Goal: Contribute content

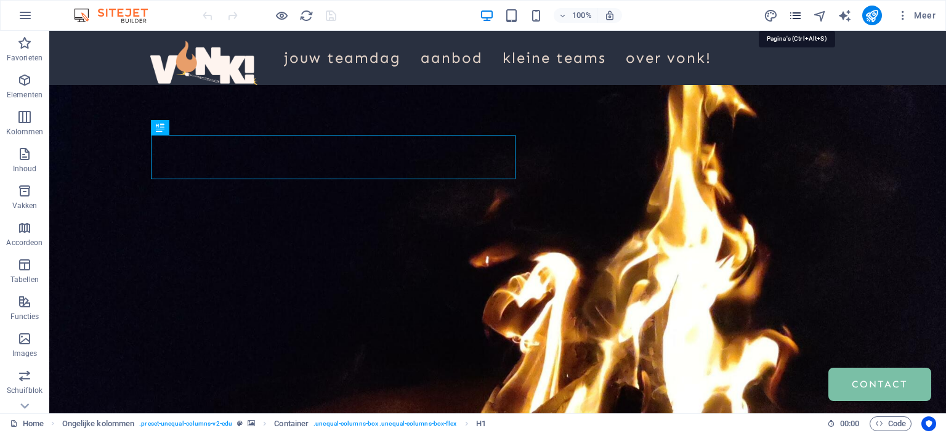
click at [801, 13] on icon "pages" at bounding box center [795, 16] width 14 height 14
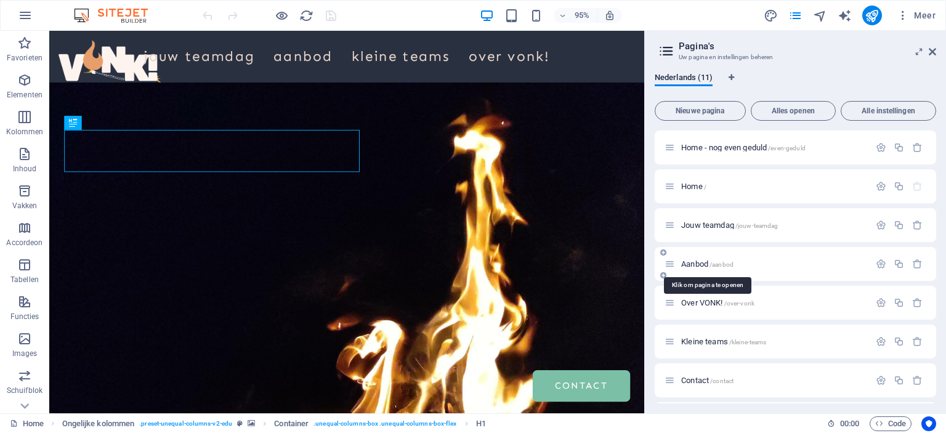
click at [701, 264] on span "Aanbod /aanbod" at bounding box center [707, 263] width 52 height 9
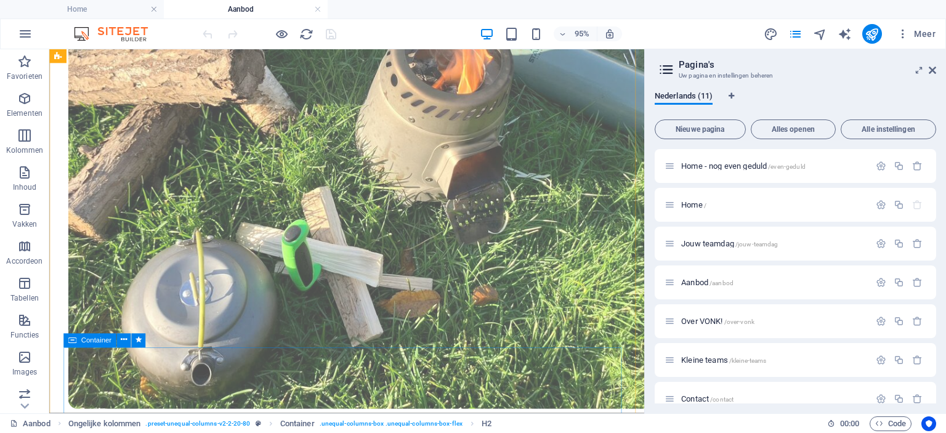
scroll to position [700, 0]
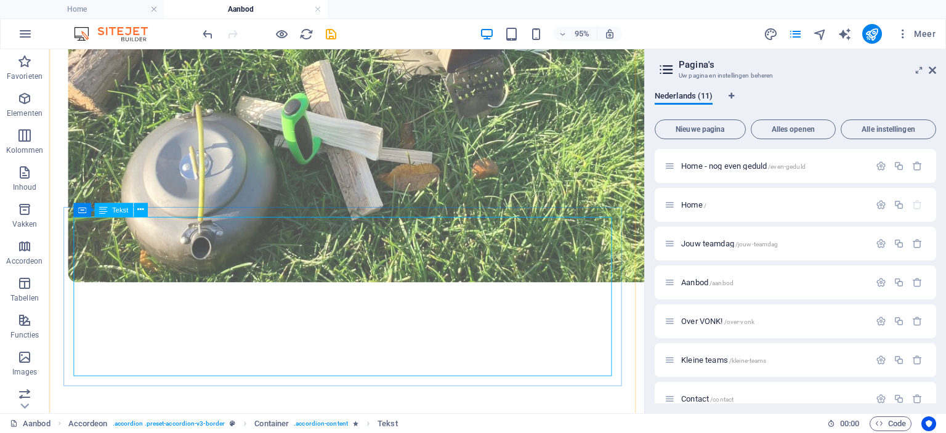
scroll to position [848, 0]
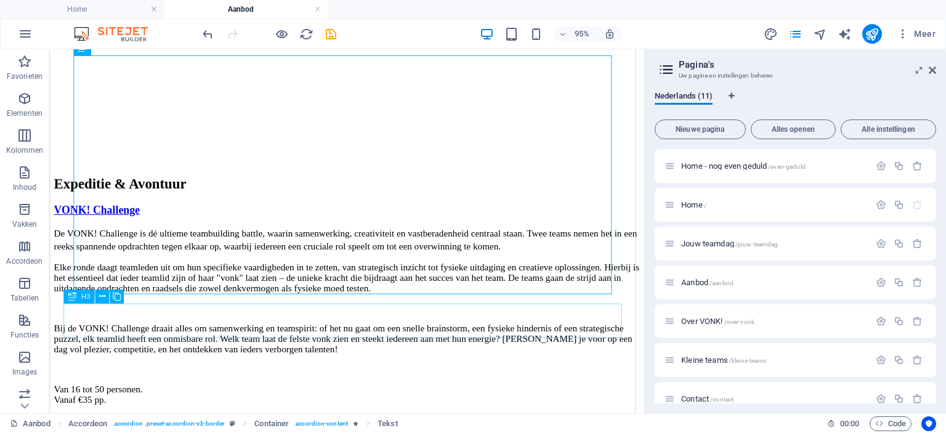
scroll to position [1249, 0]
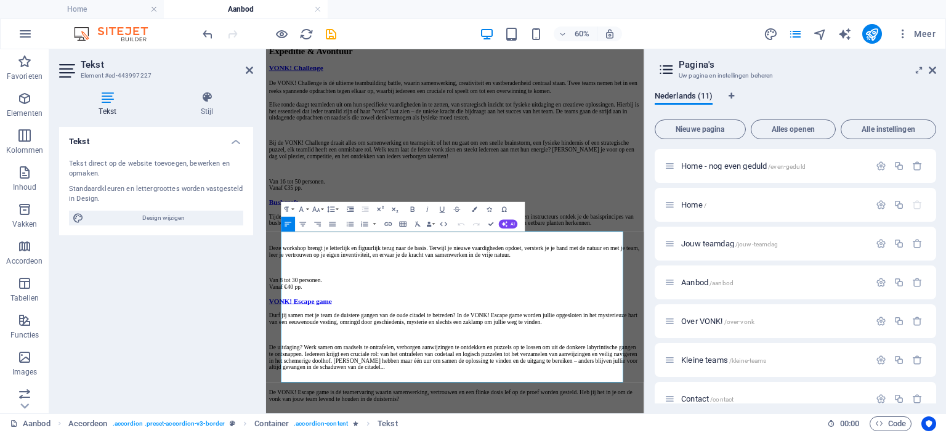
scroll to position [945, 0]
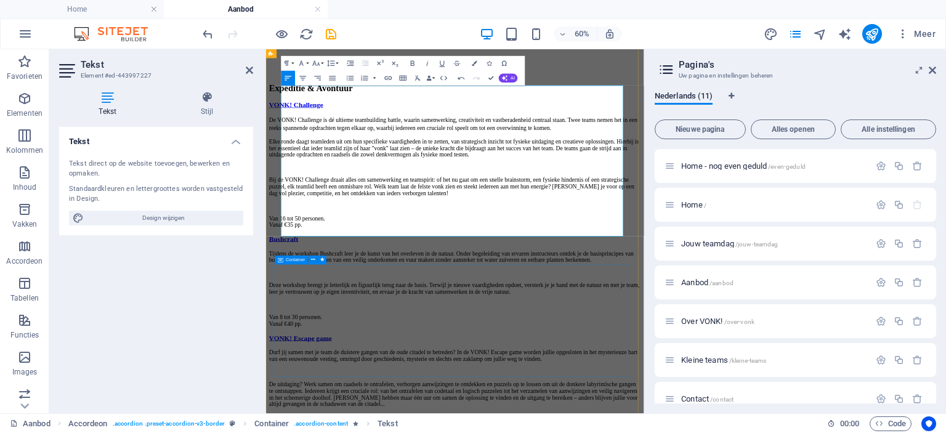
scroll to position [1189, 0]
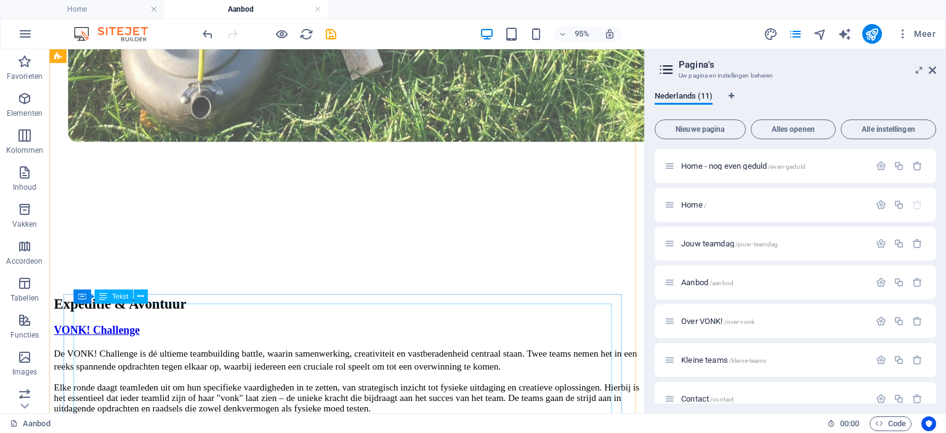
scroll to position [981, 0]
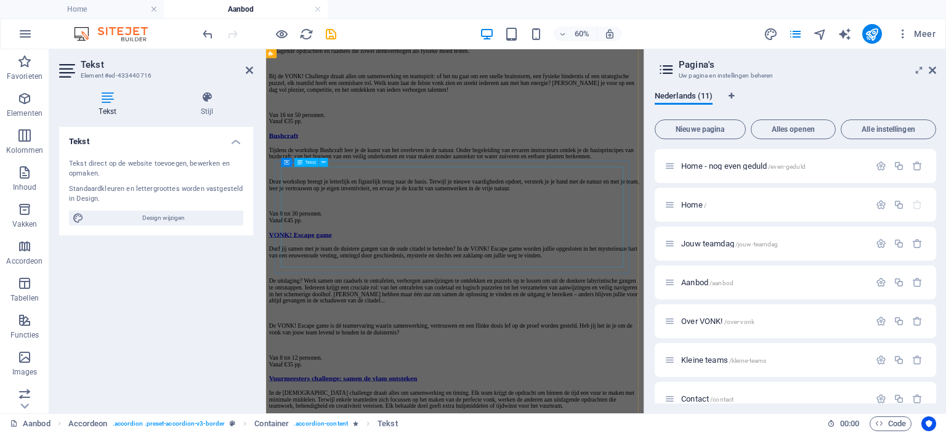
scroll to position [1361, 0]
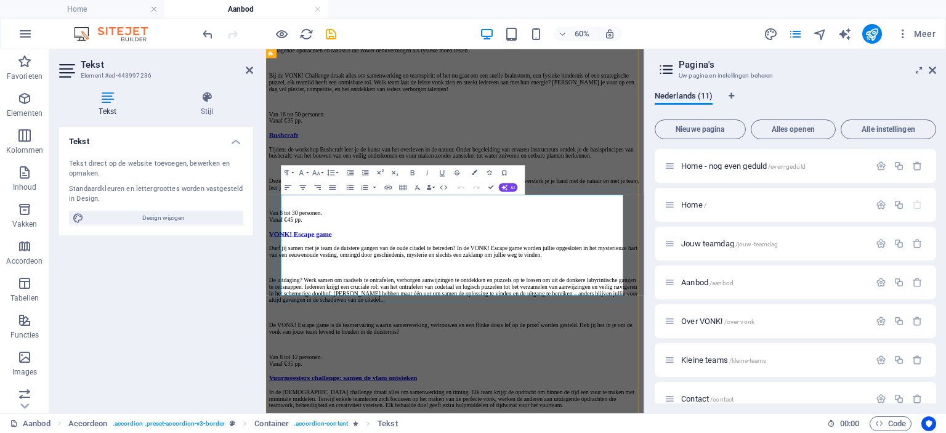
scroll to position [1337, 0]
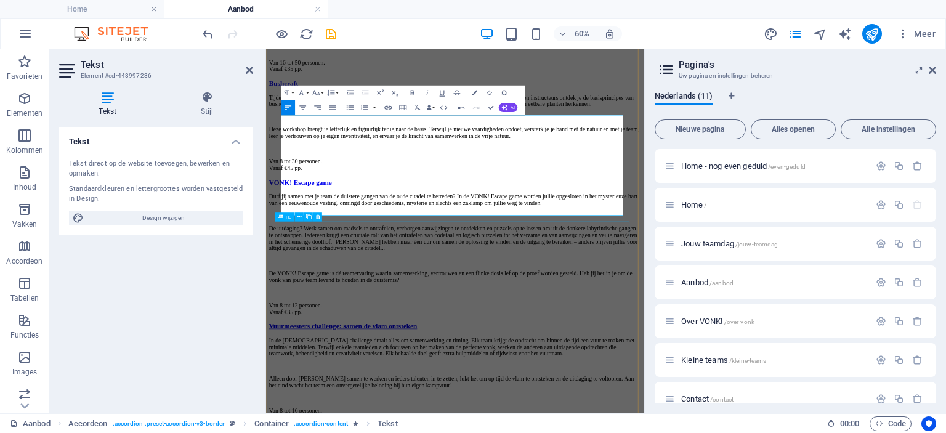
scroll to position [1446, 0]
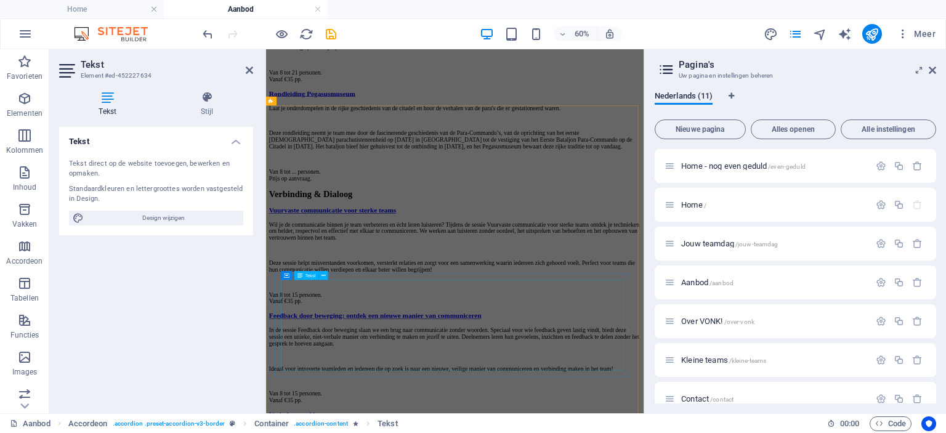
scroll to position [2176, 0]
click at [346, 372] on div "Wil je de communicatie binnen je team verbeteren en écht leren luisteren? Tijde…" at bounding box center [581, 405] width 620 height 139
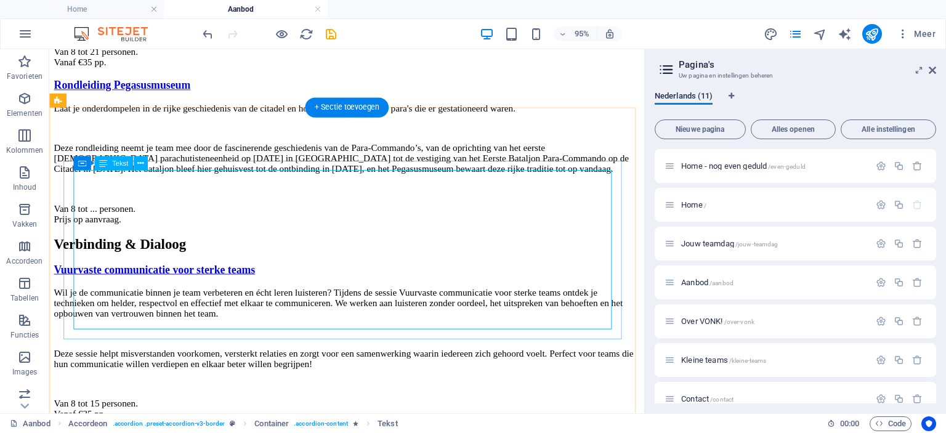
scroll to position [2208, 0]
click at [118, 334] on div "Wil je de communicatie binnen je team verbeteren en écht leren luisteren? Tijde…" at bounding box center [362, 369] width 617 height 139
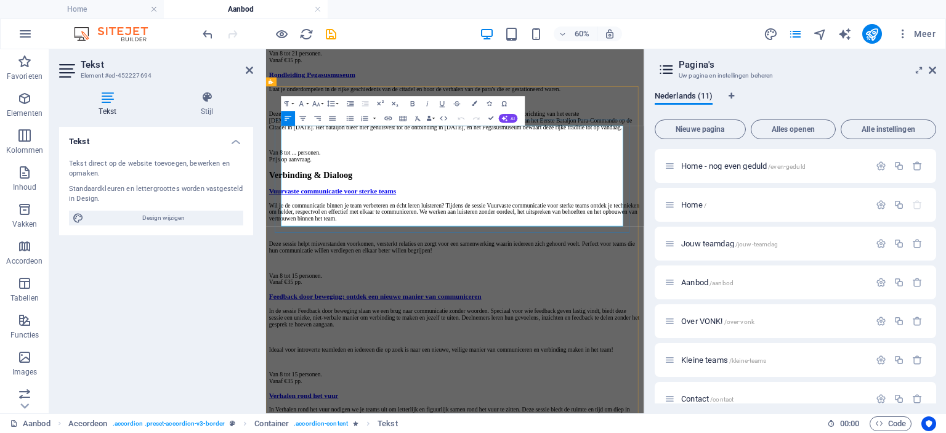
click at [333, 421] on p "Van 8 tot 15 personen. Vanaf €35 pp." at bounding box center [581, 432] width 620 height 22
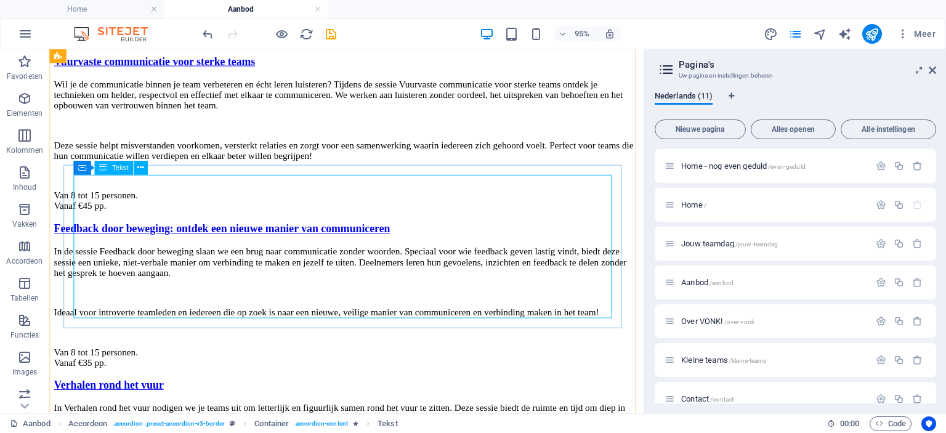
scroll to position [2428, 0]
click at [120, 321] on div "In de sessie Feedback door beweging slaan we een brug naar communicatie zonder …" at bounding box center [362, 320] width 617 height 128
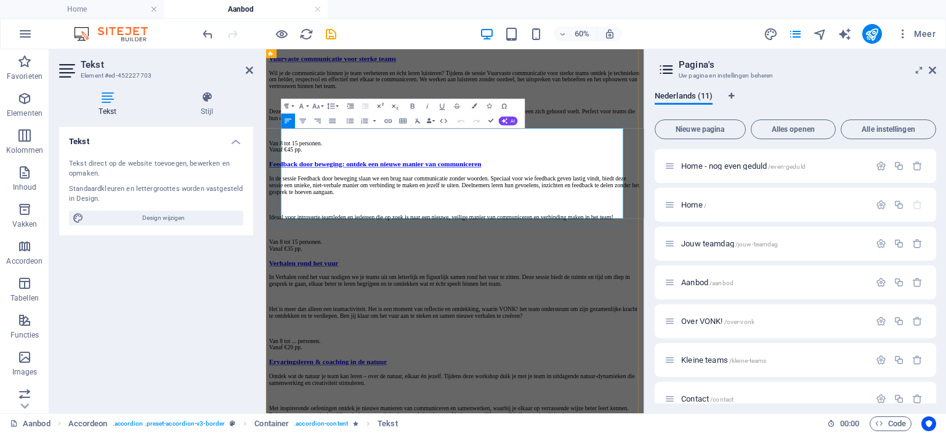
click at [336, 365] on p "Van 8 tot 15 personen. Vanaf €35 pp." at bounding box center [581, 376] width 620 height 22
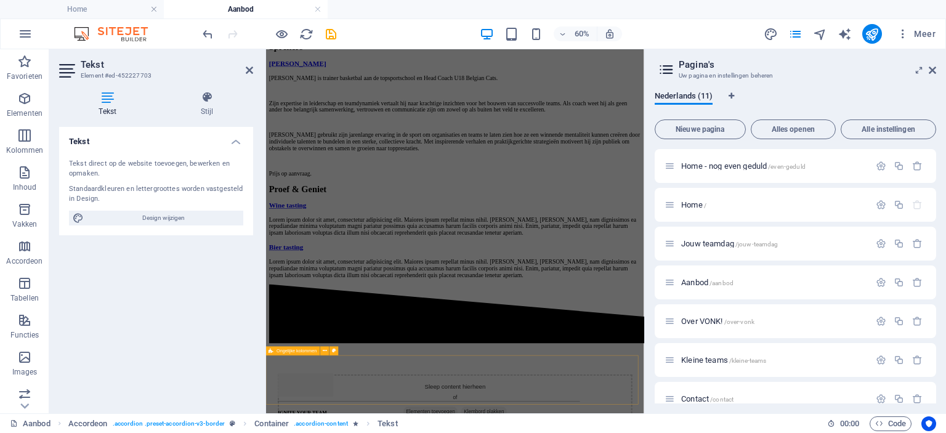
scroll to position [3403, 0]
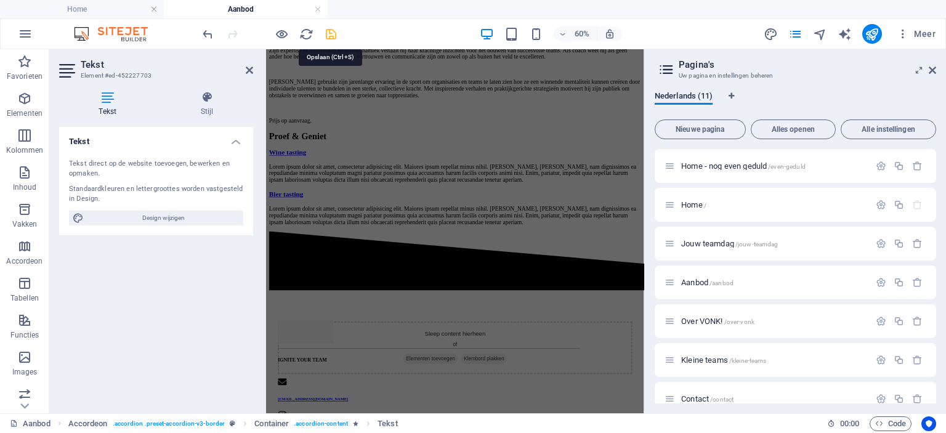
click at [326, 31] on icon "save" at bounding box center [331, 34] width 14 height 14
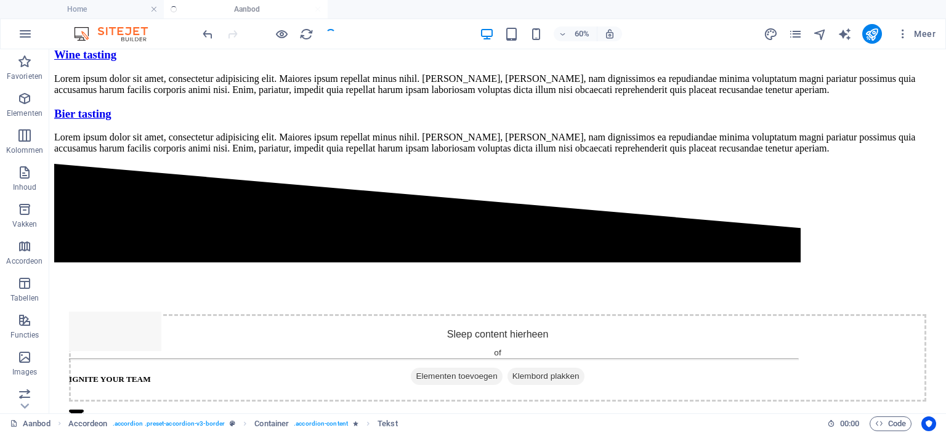
scroll to position [2388, 0]
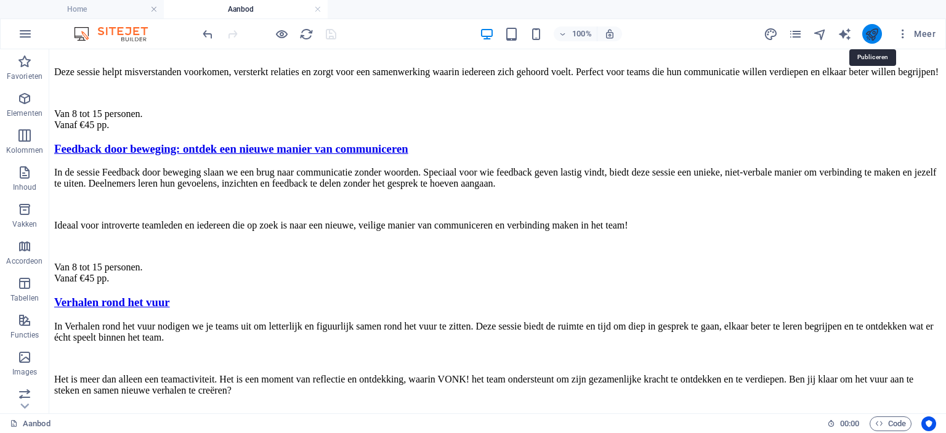
click at [872, 27] on icon "publish" at bounding box center [872, 34] width 14 height 14
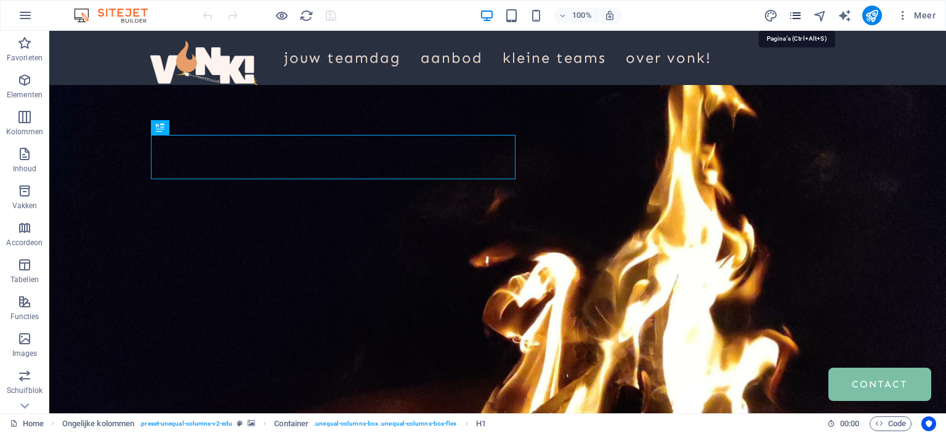
click at [793, 22] on icon "pages" at bounding box center [795, 16] width 14 height 14
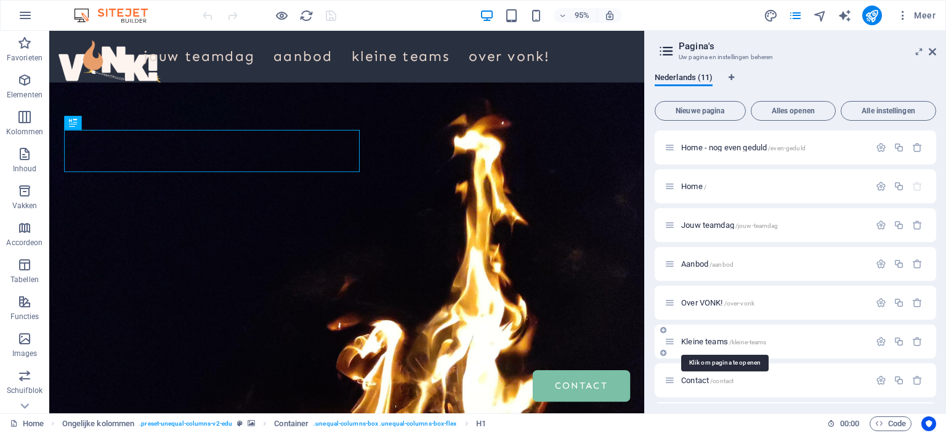
click at [704, 344] on span "Kleine teams /kleine-teams" at bounding box center [723, 341] width 85 height 9
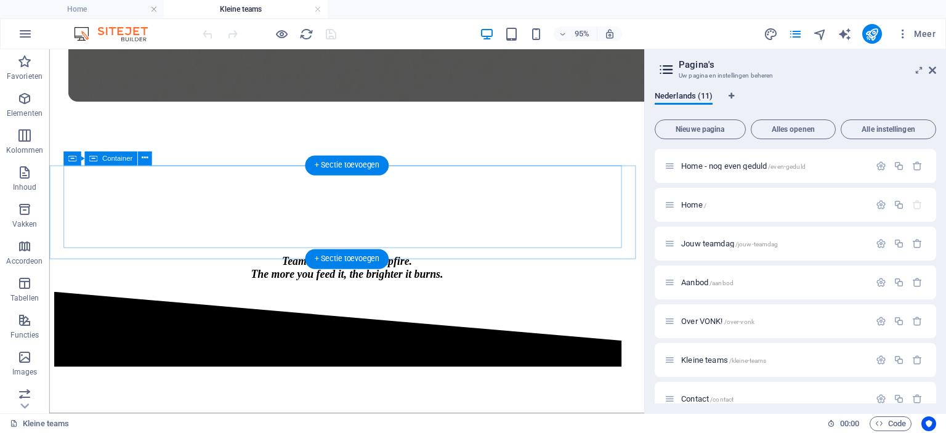
scroll to position [1075, 0]
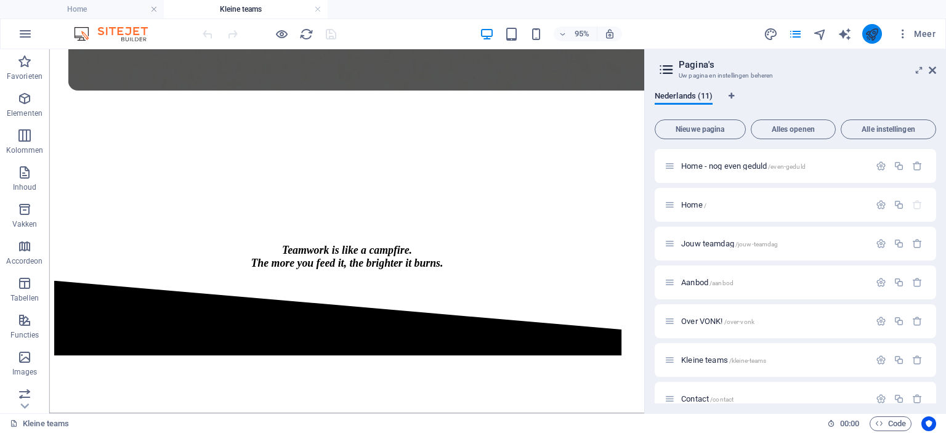
click at [875, 36] on icon "publish" at bounding box center [872, 34] width 14 height 14
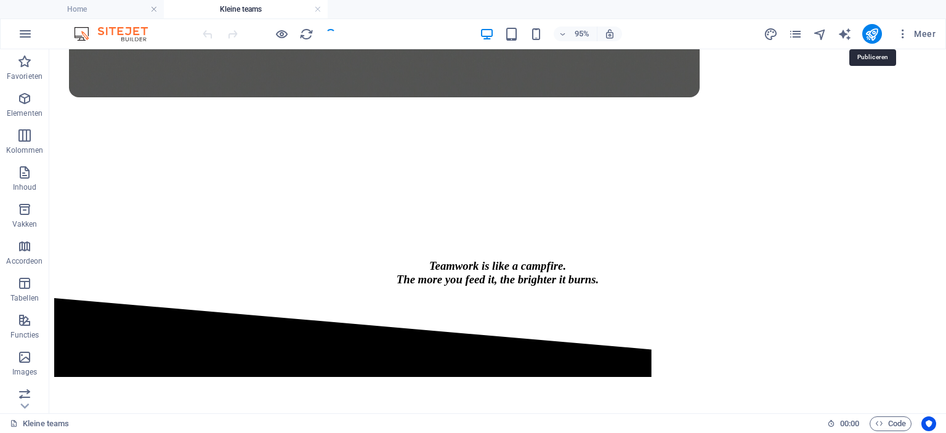
scroll to position [1058, 0]
